Goal: Navigation & Orientation: Find specific page/section

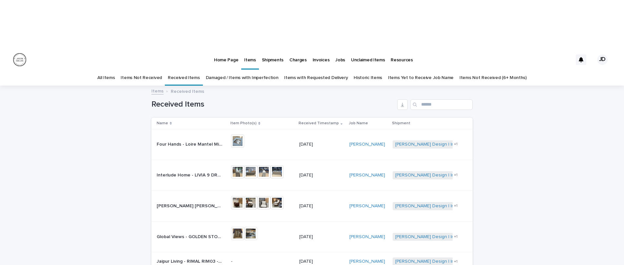
click at [148, 70] on link "Items Not Received" at bounding box center [141, 77] width 41 height 15
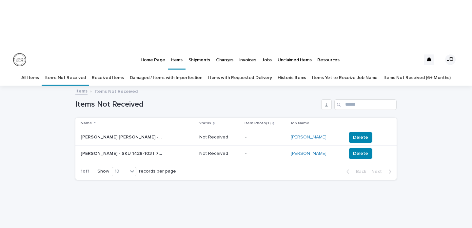
click at [103, 70] on link "Received Items" at bounding box center [108, 77] width 32 height 15
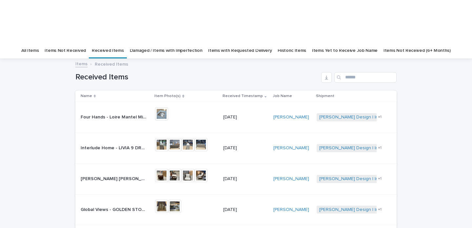
scroll to position [9, 0]
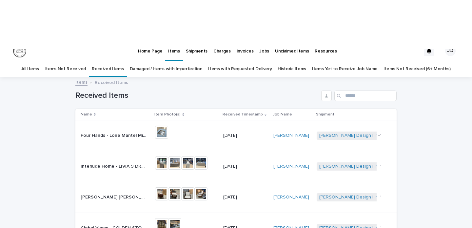
click at [39, 61] on link "All Items" at bounding box center [29, 68] width 17 height 15
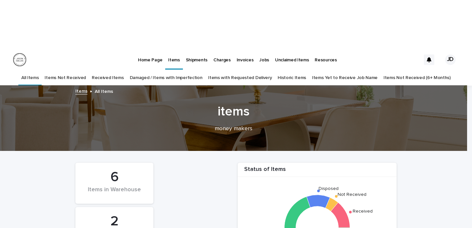
click at [147, 49] on p "Home Page" at bounding box center [150, 56] width 24 height 14
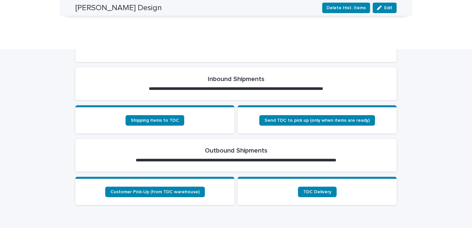
scroll to position [7, 0]
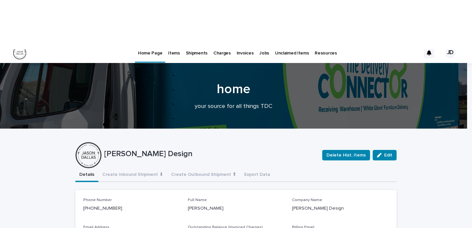
click at [193, 42] on p "Shipments" at bounding box center [197, 49] width 22 height 14
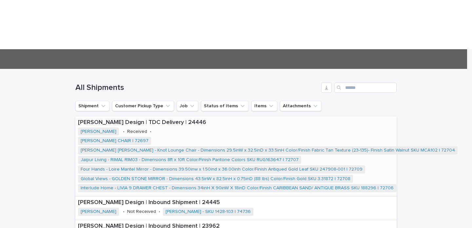
scroll to position [172, 0]
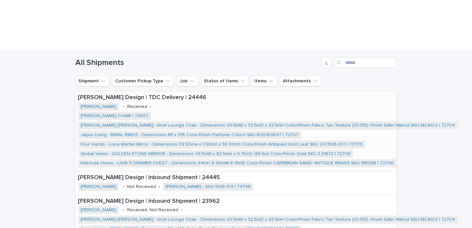
click at [121, 94] on p "[PERSON_NAME] Design | TDC Delivery | 24446" at bounding box center [268, 97] width 381 height 7
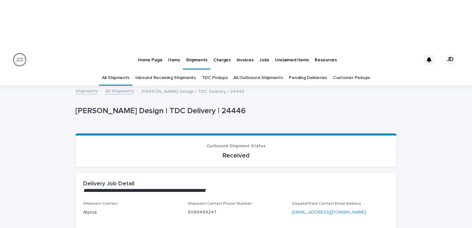
click at [114, 87] on link "All Shipments" at bounding box center [119, 91] width 29 height 8
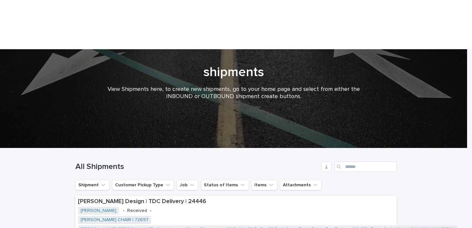
scroll to position [73, 0]
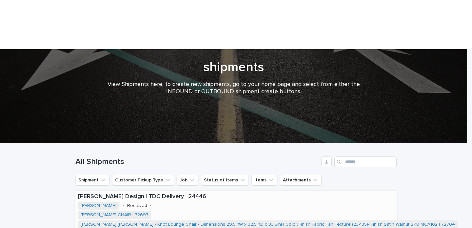
click at [155, 193] on p "[PERSON_NAME] Design | TDC Delivery | 24446" at bounding box center [268, 196] width 381 height 7
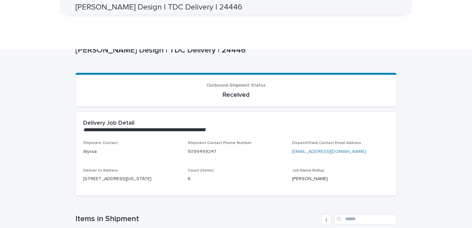
scroll to position [21, 0]
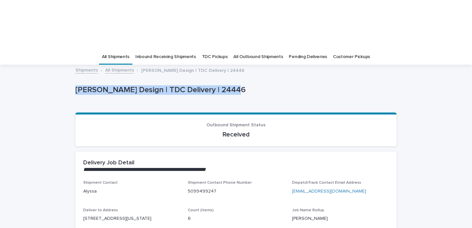
drag, startPoint x: 234, startPoint y: 37, endPoint x: 68, endPoint y: 45, distance: 165.8
copy p "[PERSON_NAME] Design | TDC Delivery | 24446"
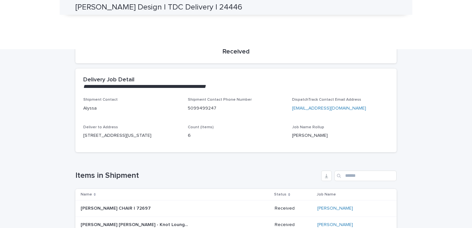
scroll to position [0, 0]
